Goal: Task Accomplishment & Management: Use online tool/utility

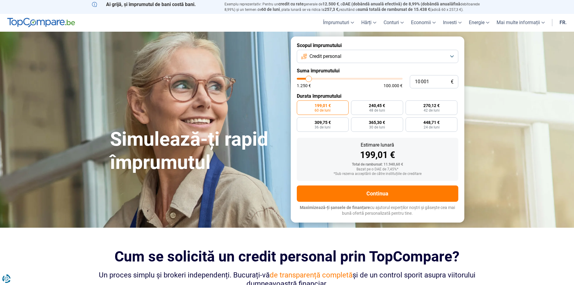
click at [424, 57] on button "Credit personal" at bounding box center [378, 56] width 162 height 13
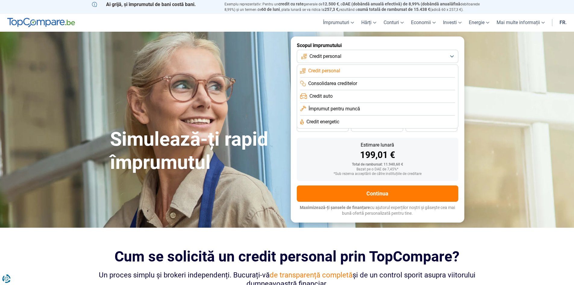
click at [424, 57] on button "Credit personal" at bounding box center [378, 56] width 162 height 13
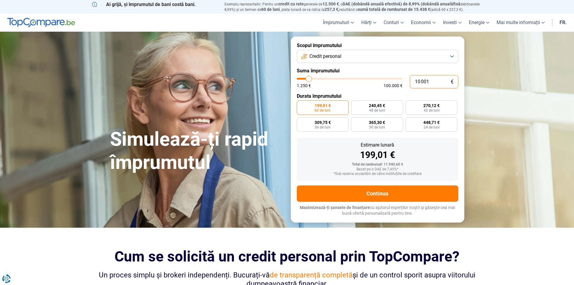
click at [439, 83] on input "10 001" at bounding box center [434, 81] width 49 height 13
drag, startPoint x: 434, startPoint y: 80, endPoint x: 392, endPoint y: 83, distance: 41.4
click at [392, 83] on div "10 001 € 1.250 € 100.000 €" at bounding box center [378, 81] width 162 height 13
type input "3"
type input "1250"
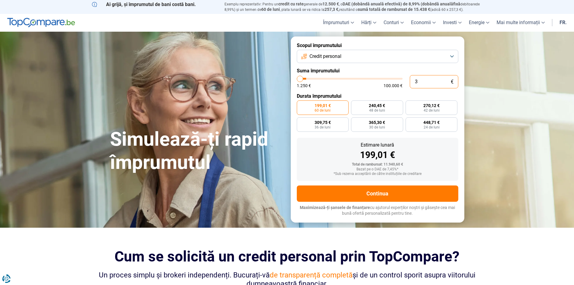
type input "30"
type input "1250"
type input "300"
type input "1250"
type input "3 000"
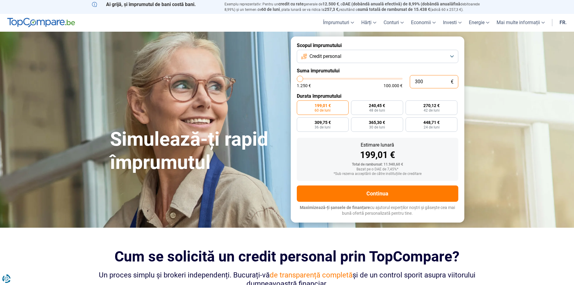
type input "3000"
type input "30 000"
type input "30000"
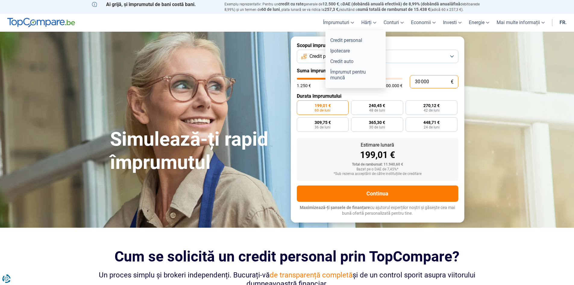
radio input "false"
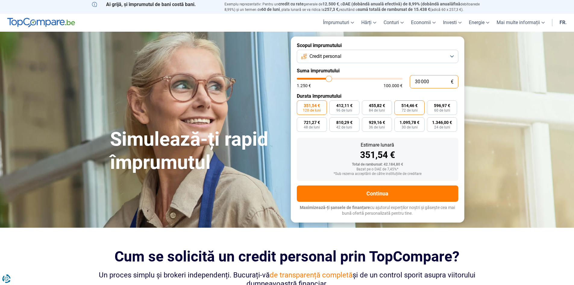
type input "30 000"
click at [406, 109] on font "72 de luni" at bounding box center [410, 110] width 16 height 4
click at [399, 104] on input "514,46 € 72 de luni" at bounding box center [397, 102] width 4 height 4
radio input "true"
